Goal: Task Accomplishment & Management: Use online tool/utility

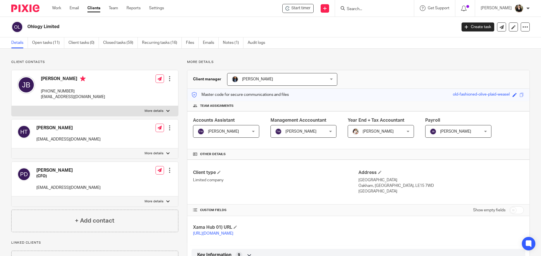
scroll to position [376, 0]
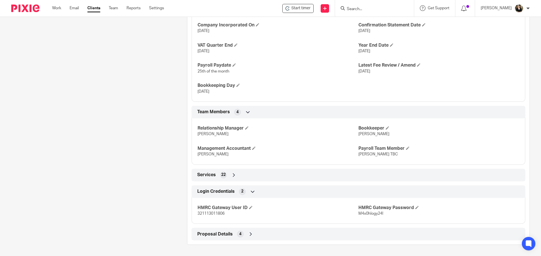
click at [363, 10] on input "Search" at bounding box center [371, 9] width 51 height 5
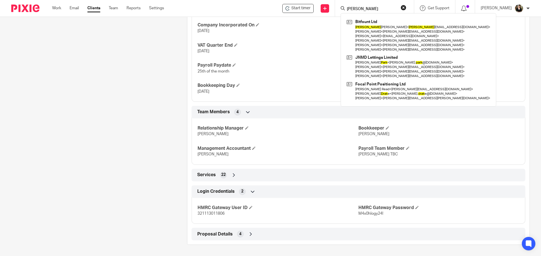
type input "[PERSON_NAME]"
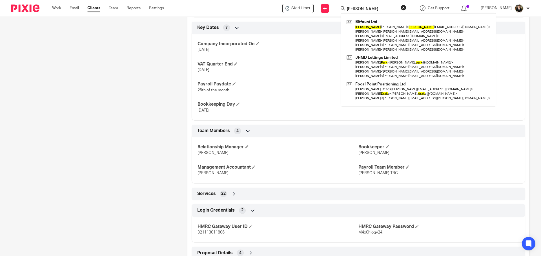
scroll to position [264, 0]
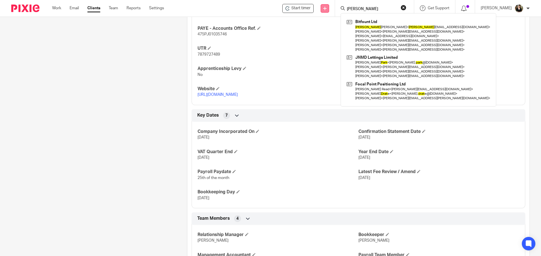
drag, startPoint x: 371, startPoint y: 11, endPoint x: 328, endPoint y: 10, distance: 43.7
click at [328, 10] on div "Start timer Send new email Create task Add client prak Bitfount Ltd Prak ash Sh…" at bounding box center [356, 8] width 368 height 17
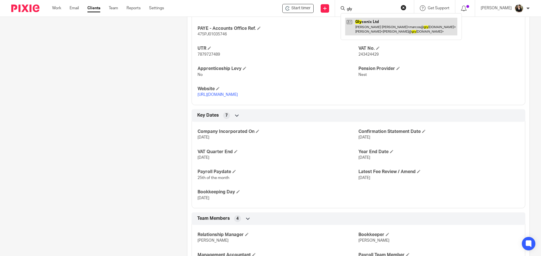
type input "gly"
click at [358, 22] on link at bounding box center [401, 26] width 112 height 17
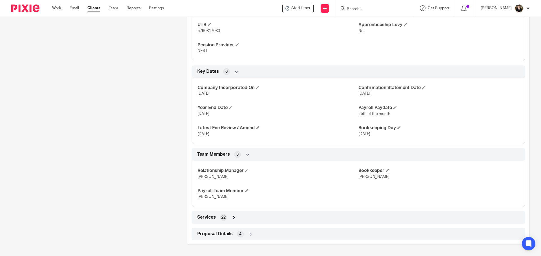
scroll to position [287, 0]
click at [229, 237] on span "Proposal Details" at bounding box center [214, 234] width 35 height 6
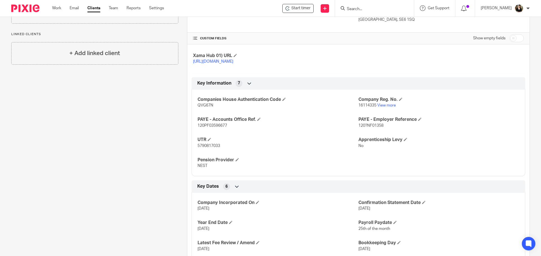
scroll to position [154, 0]
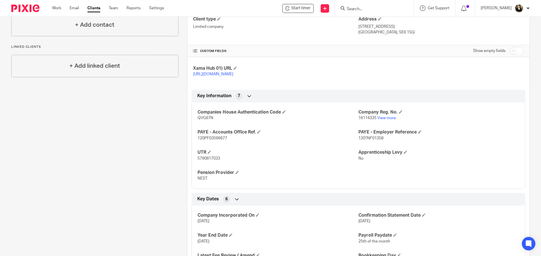
click at [224, 141] on p "120PF03596677" at bounding box center [277, 139] width 161 height 6
click at [224, 140] on span "120PF03596677" at bounding box center [212, 139] width 30 height 4
copy span "120PF03596677"
click at [210, 161] on span "5790817033" at bounding box center [208, 159] width 23 height 4
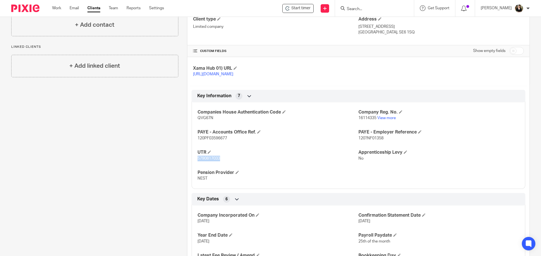
copy span "5790817033"
click at [373, 120] on span "16114335" at bounding box center [367, 118] width 18 height 4
click at [370, 120] on span "16114335" at bounding box center [367, 118] width 18 height 4
click at [367, 120] on span "16114335" at bounding box center [367, 118] width 18 height 4
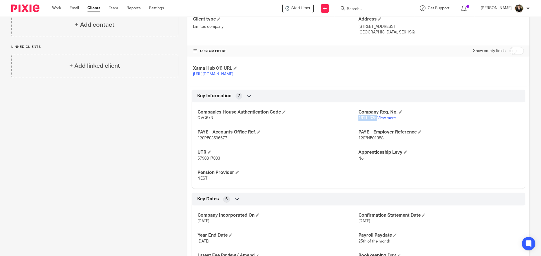
click at [367, 120] on span "16114335" at bounding box center [367, 118] width 18 height 4
copy p "16114335"
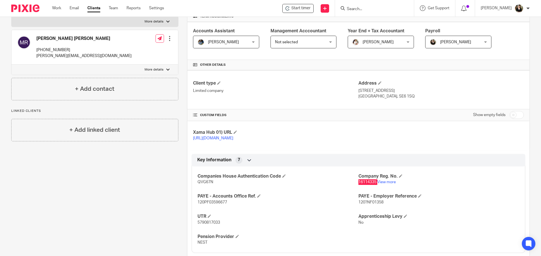
scroll to position [13, 0]
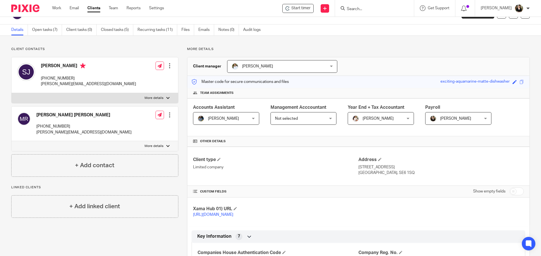
click at [350, 11] on input "Search" at bounding box center [371, 9] width 51 height 5
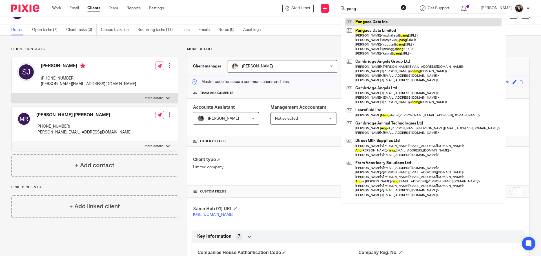
type input "pang"
click at [370, 21] on link at bounding box center [423, 22] width 156 height 8
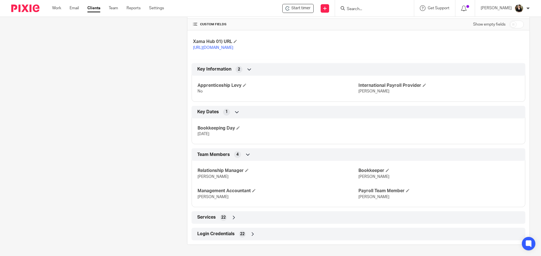
scroll to position [192, 0]
click at [215, 232] on span "Login Credentials" at bounding box center [215, 234] width 37 height 6
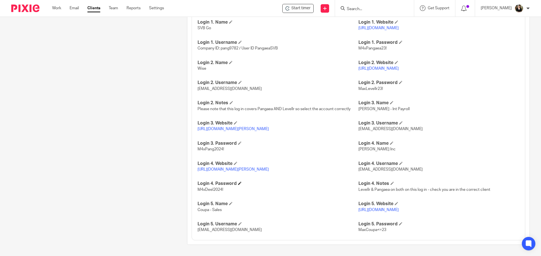
scroll to position [420, 0]
click at [230, 168] on p "https://app.deel.com/login" at bounding box center [277, 170] width 161 height 6
click at [230, 169] on link "https://app.deel.com/login" at bounding box center [232, 170] width 71 height 4
click at [359, 5] on form at bounding box center [376, 8] width 60 height 7
click at [358, 11] on input "Search" at bounding box center [371, 9] width 51 height 5
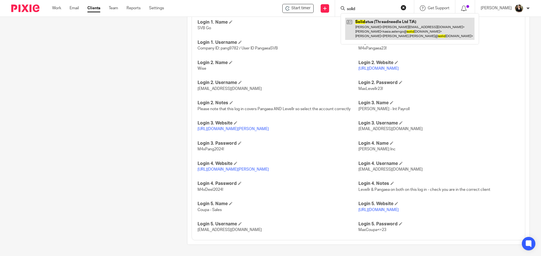
type input "solid"
click at [370, 28] on link at bounding box center [409, 29] width 129 height 22
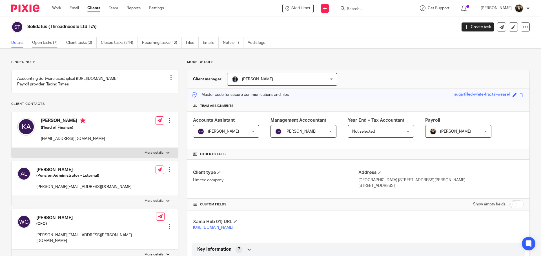
click at [60, 39] on link "Open tasks (7)" at bounding box center [47, 42] width 30 height 11
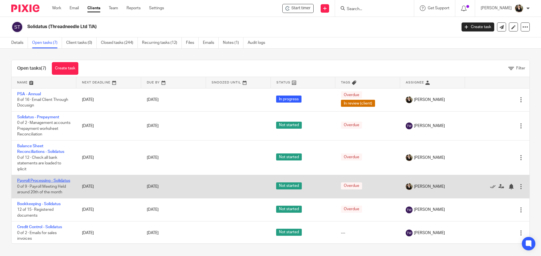
click at [32, 180] on link "Payroll Processing - Solidatus" at bounding box center [43, 181] width 53 height 4
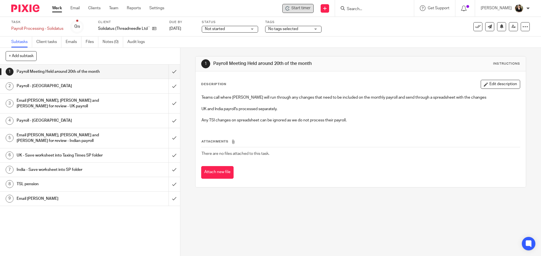
click at [293, 6] on div "Start timer" at bounding box center [297, 8] width 25 height 6
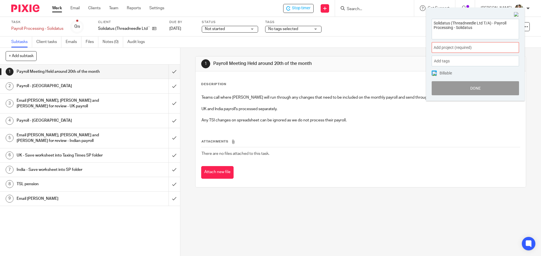
click at [468, 48] on span "Add project (required) :" at bounding box center [468, 48] width 71 height 6
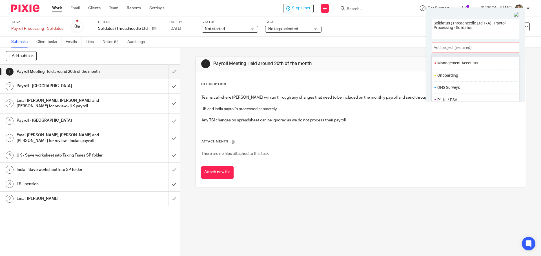
scroll to position [211, 0]
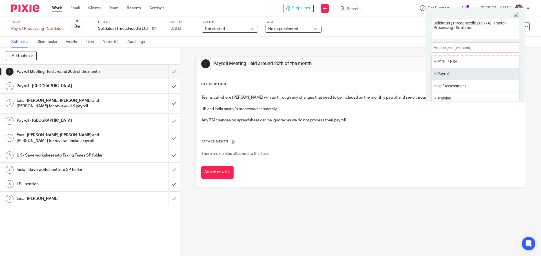
click at [448, 73] on li "Payroll" at bounding box center [473, 74] width 73 height 6
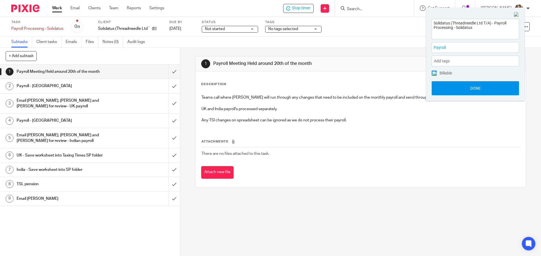
click at [479, 92] on button "Done" at bounding box center [474, 88] width 87 height 14
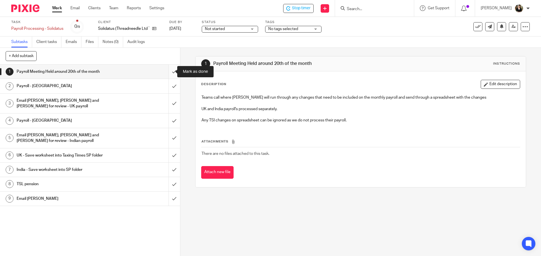
click at [168, 72] on input "submit" at bounding box center [90, 72] width 180 height 14
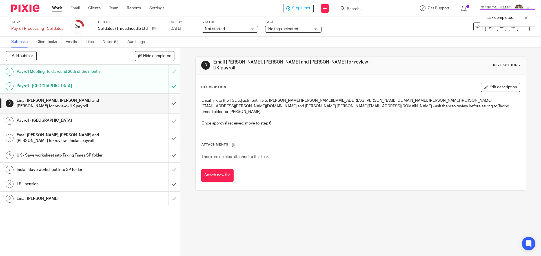
drag, startPoint x: 0, startPoint y: 0, endPoint x: 169, endPoint y: 103, distance: 197.5
click at [169, 103] on input "submit" at bounding box center [90, 104] width 180 height 20
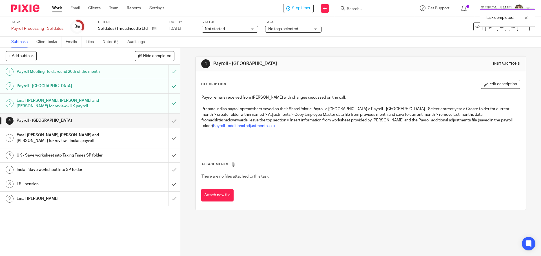
click at [167, 121] on input "submit" at bounding box center [90, 121] width 180 height 14
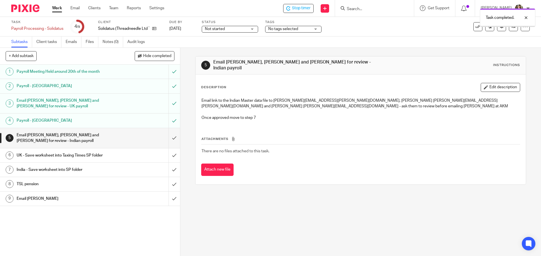
click at [168, 138] on input "submit" at bounding box center [90, 138] width 180 height 20
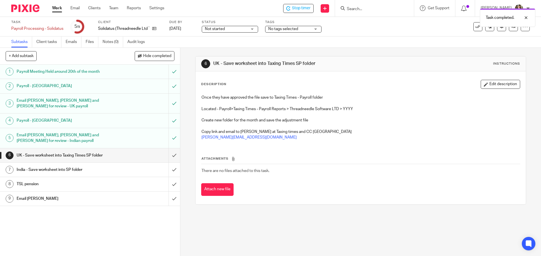
click at [223, 26] on div "Not started Not started" at bounding box center [230, 29] width 56 height 7
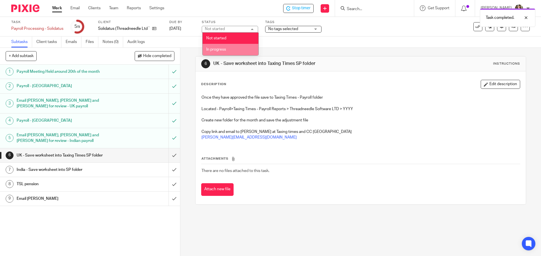
click at [222, 46] on li "In progress" at bounding box center [230, 50] width 56 height 12
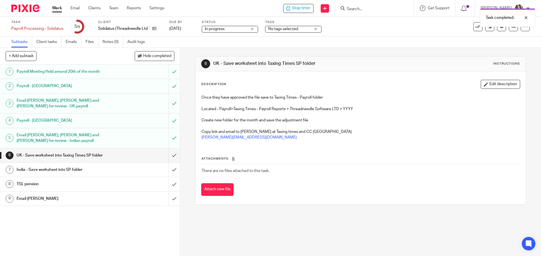
click at [290, 30] on span "No tags selected" at bounding box center [283, 29] width 30 height 4
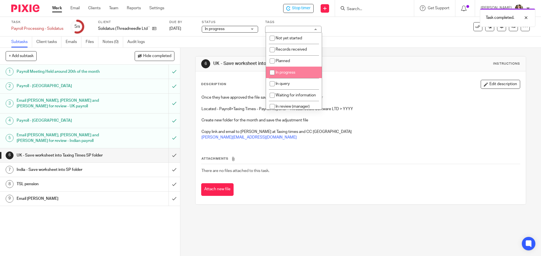
click at [293, 73] on span "In progress" at bounding box center [285, 73] width 20 height 4
checkbox input "true"
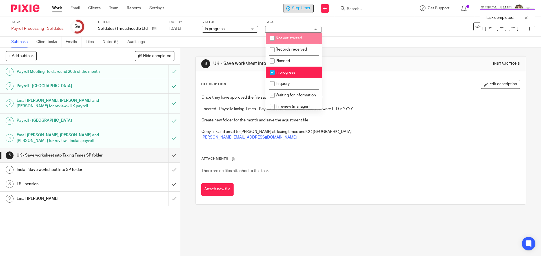
click at [305, 5] on div "Stop timer" at bounding box center [298, 8] width 30 height 9
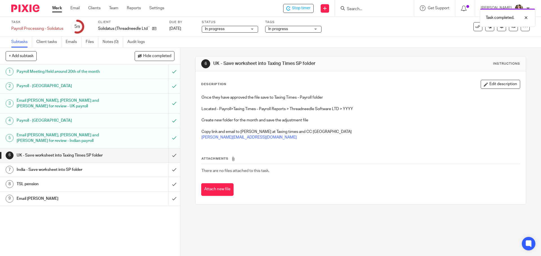
click at [284, 29] on span "In progress" at bounding box center [278, 29] width 20 height 4
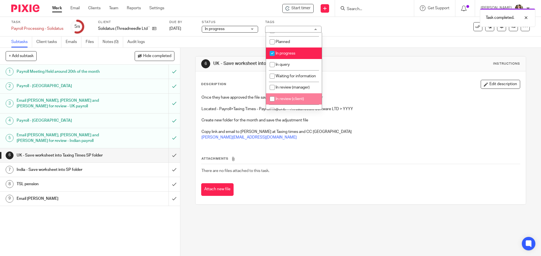
scroll to position [28, 0]
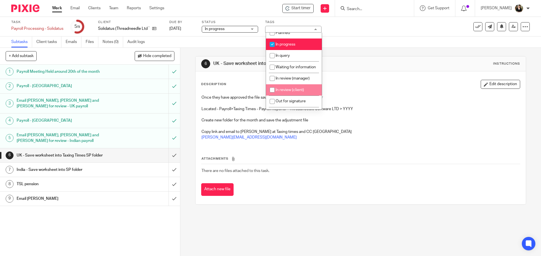
click at [291, 92] on span "In review (client)" at bounding box center [289, 90] width 28 height 4
checkbox input "true"
click at [281, 43] on span "In progress" at bounding box center [285, 45] width 20 height 4
checkbox input "false"
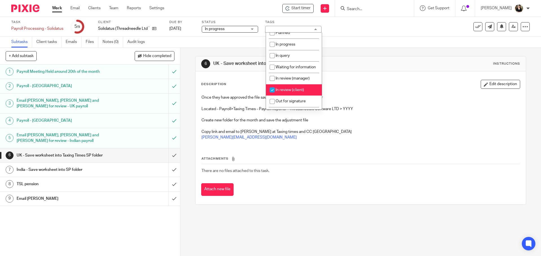
click at [398, 65] on div "6 UK - Save worksheet into Taxing Times SP folder Instructions" at bounding box center [360, 63] width 318 height 9
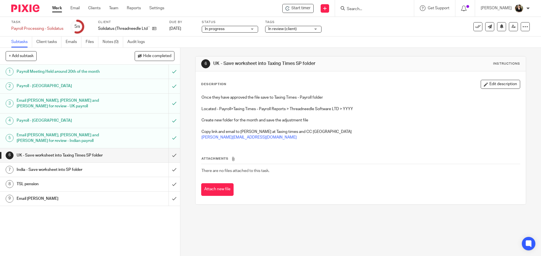
click at [359, 154] on div "Attachments There are no files attached to this task. Attach new file" at bounding box center [360, 170] width 318 height 51
click at [366, 7] on input "Search" at bounding box center [371, 9] width 51 height 5
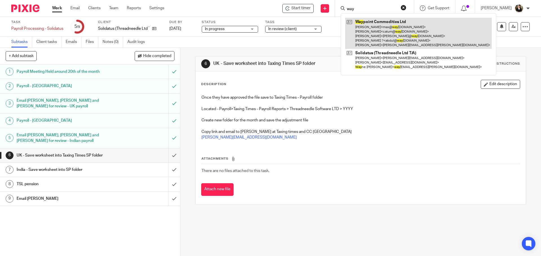
type input "way"
click at [374, 27] on link at bounding box center [418, 33] width 146 height 31
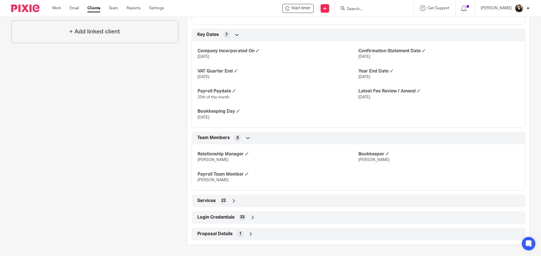
click at [229, 219] on span "Login Credentials" at bounding box center [215, 218] width 37 height 6
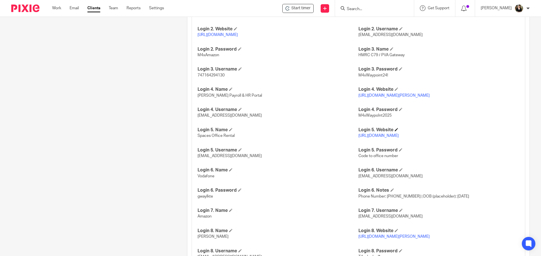
scroll to position [559, 0]
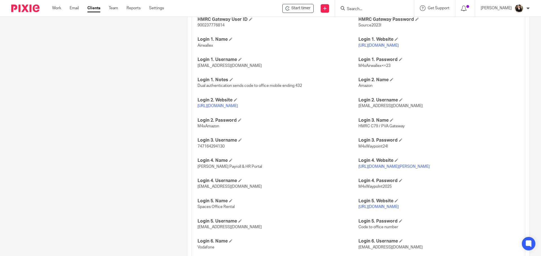
click at [391, 169] on link "[URL][DOMAIN_NAME][PERSON_NAME]" at bounding box center [393, 167] width 71 height 4
